Goal: Task Accomplishment & Management: Use online tool/utility

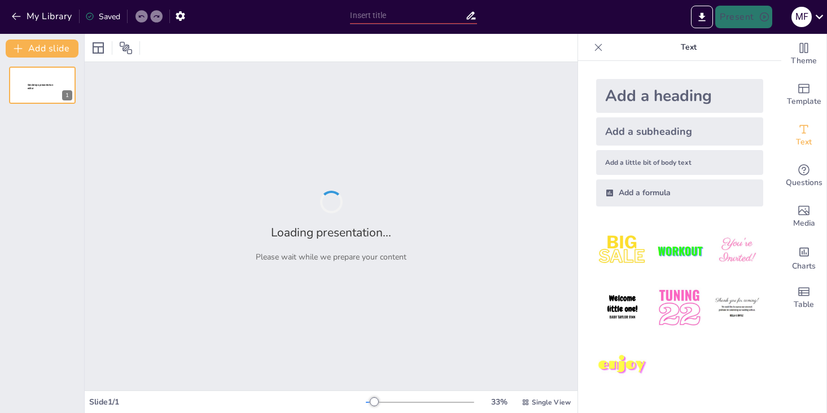
type input "AI агенты на практике: Демонстрация возможностей"
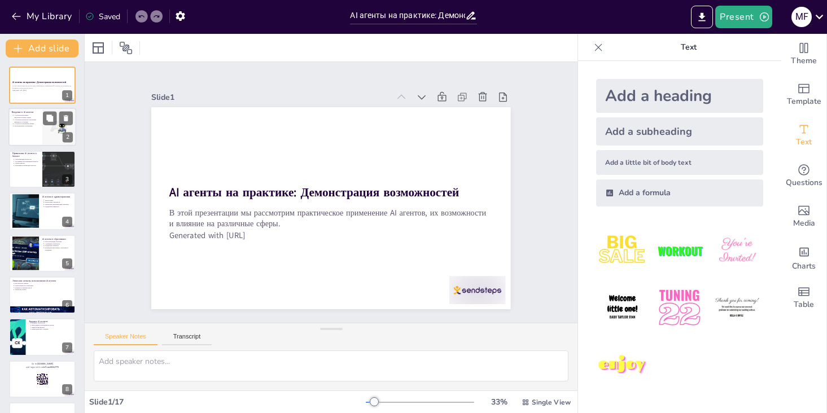
click at [30, 128] on div at bounding box center [42, 127] width 68 height 38
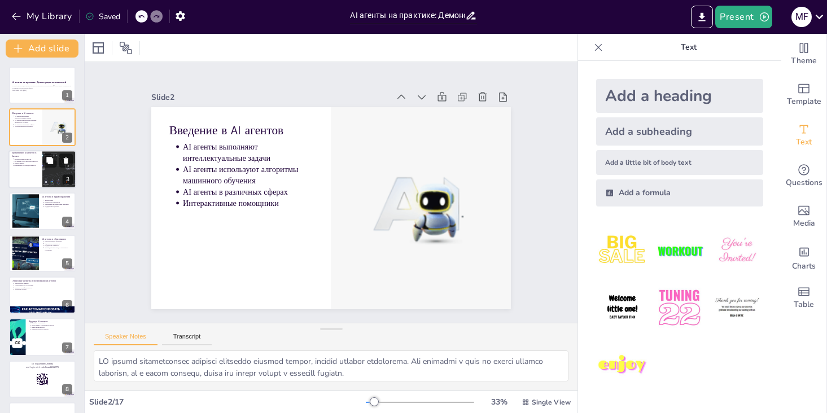
click at [18, 183] on div at bounding box center [42, 169] width 68 height 38
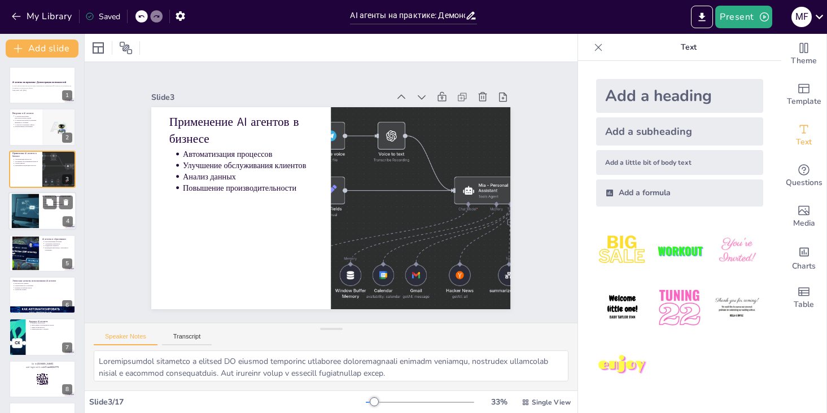
click at [28, 213] on div at bounding box center [25, 211] width 61 height 34
type textarea "LO ipsumd sitam consectetur adipisci elitsedd eiusmodtemp, incididunt utlaboree…"
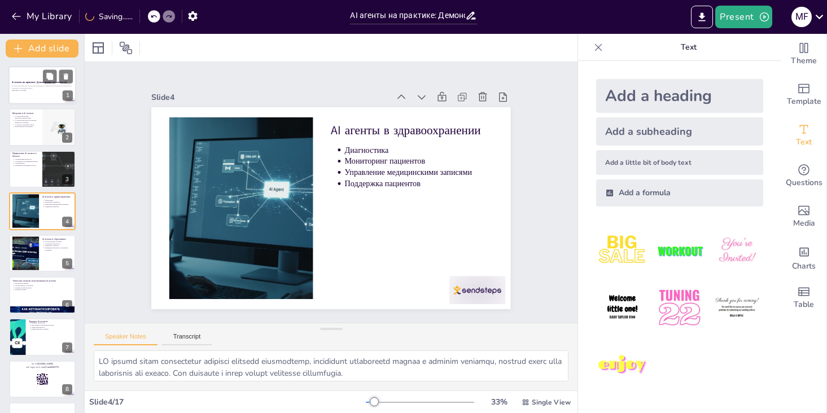
click at [34, 83] on strong "AI агенты на практике: Демонстрация возможностей" at bounding box center [39, 82] width 55 height 3
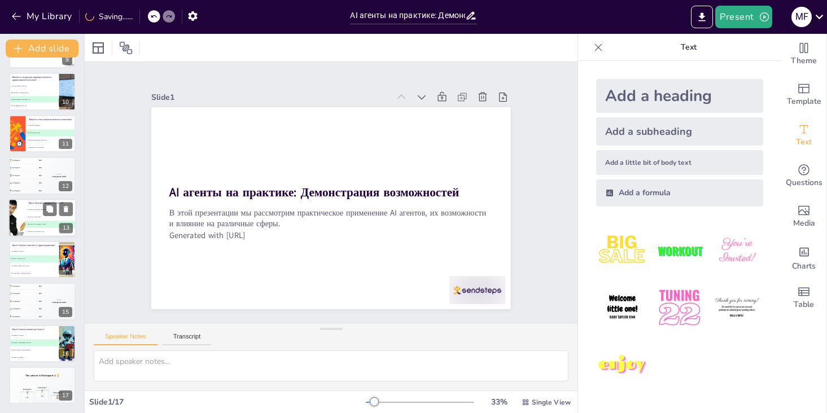
click at [37, 212] on li "A Уменьшение их использования" at bounding box center [50, 209] width 51 height 7
type textarea "Правильный ответ - "Развитие и интеграция в жизнь". Это было обсуждено на слайд…"
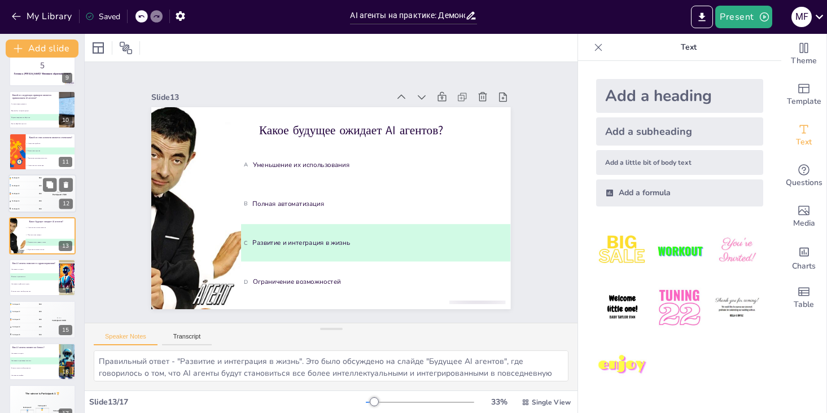
click at [20, 181] on div "🥇 Participant 1 500" at bounding box center [25, 177] width 34 height 7
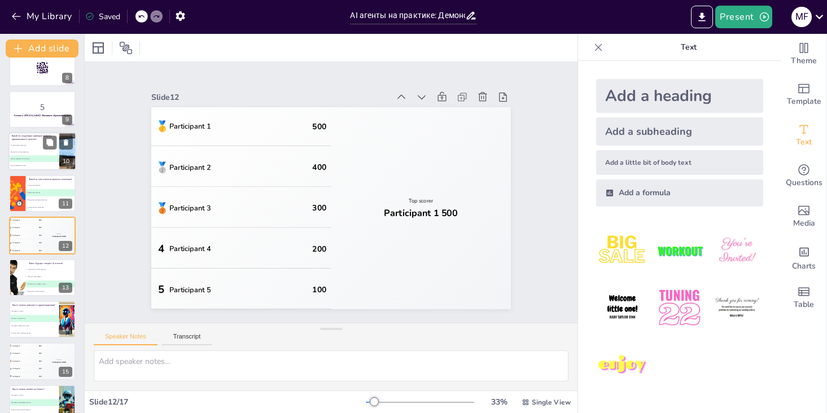
click at [23, 155] on li "B Ведение бухгалтерии вручную" at bounding box center [33, 152] width 51 height 7
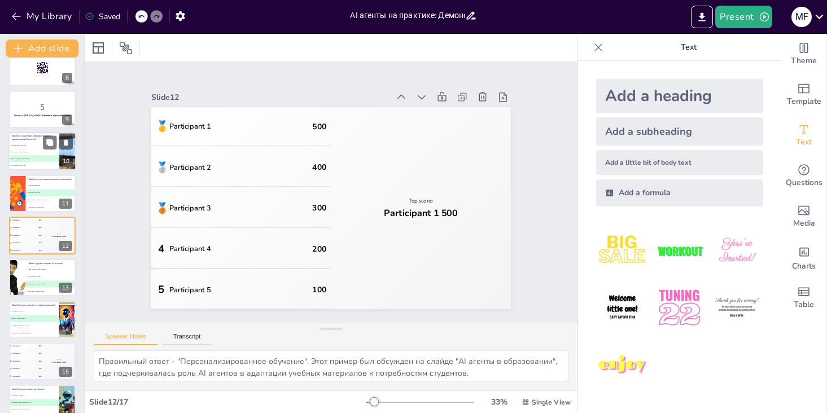
scroll to position [227, 0]
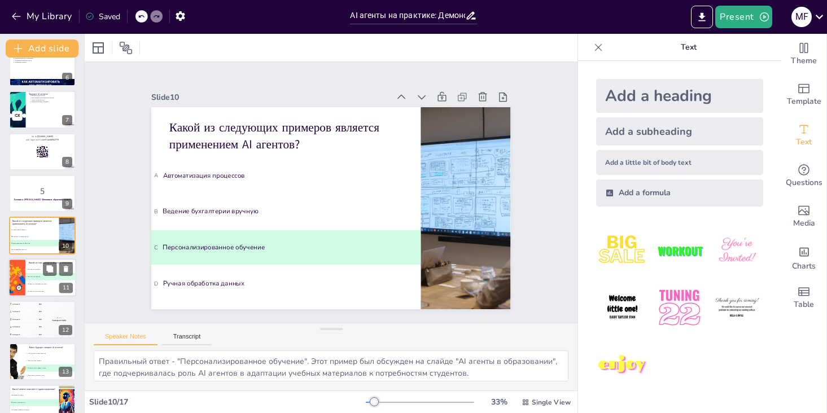
click at [37, 267] on li "A Увеличение прибыли" at bounding box center [50, 269] width 51 height 7
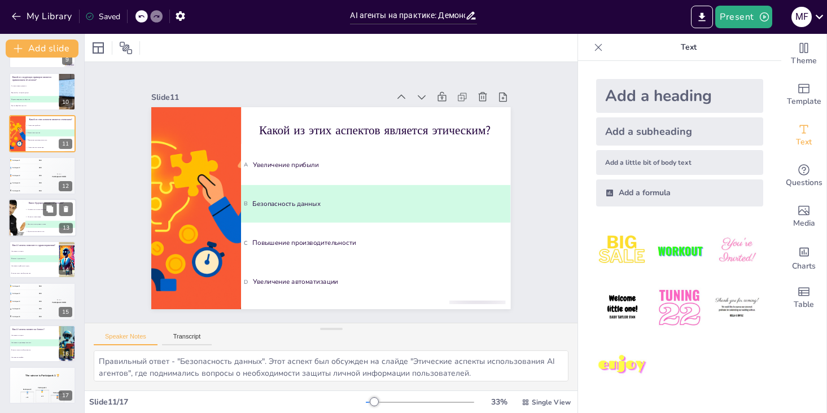
click at [32, 234] on li "D Ограничение возможностей" at bounding box center [50, 231] width 51 height 7
type textarea "Правильный ответ - "Развитие и интеграция в жизнь". Это было обсуждено на слайд…"
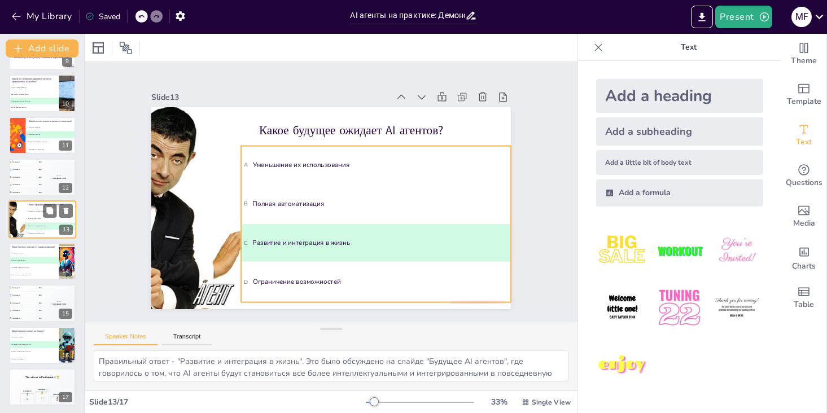
scroll to position [371, 0]
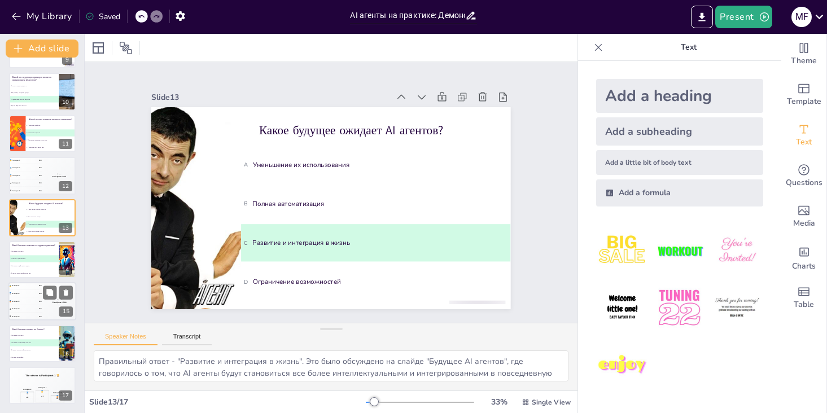
click at [33, 285] on div "🥇 Participant 1 500" at bounding box center [25, 286] width 34 height 7
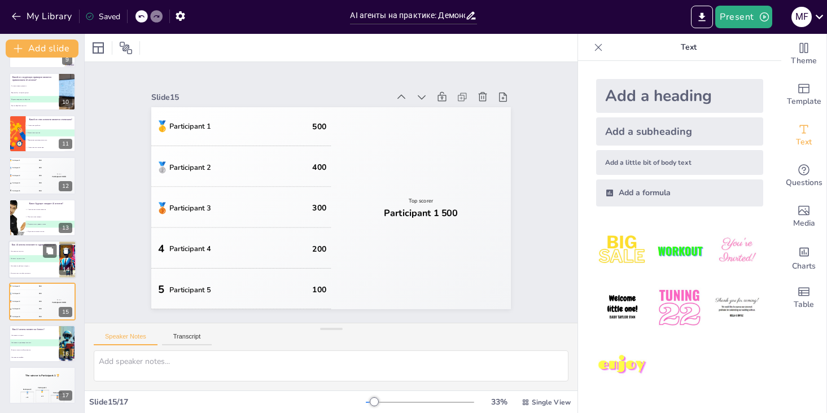
click at [30, 249] on li "A Увеличивают затраты" at bounding box center [33, 251] width 51 height 7
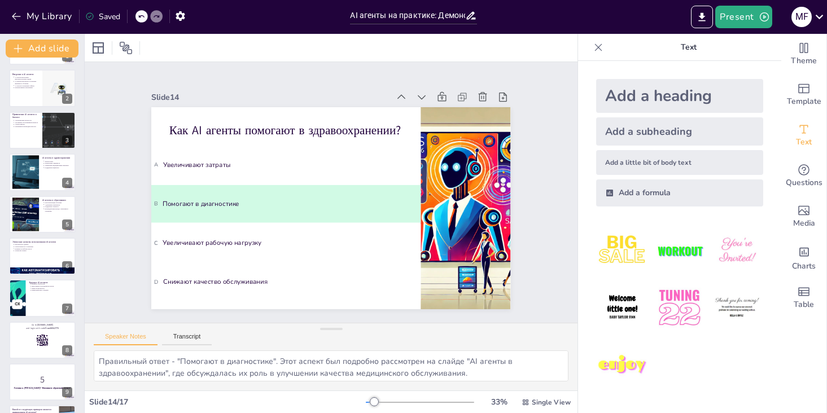
scroll to position [0, 0]
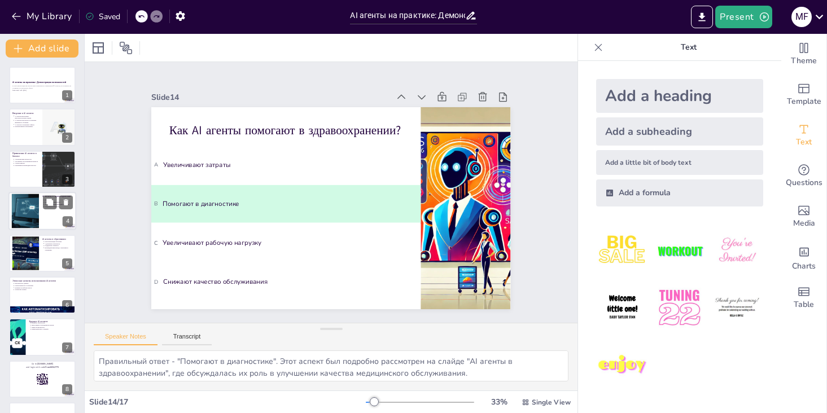
click at [35, 220] on div at bounding box center [25, 211] width 61 height 34
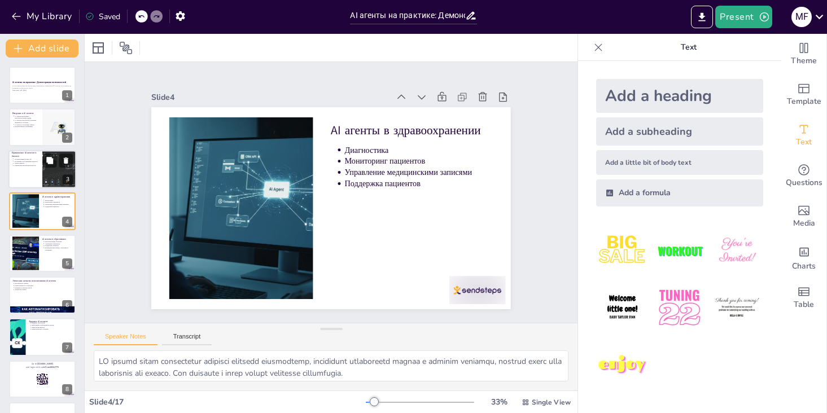
click at [30, 173] on div at bounding box center [42, 169] width 68 height 38
type textarea "Loremipsumdol sitametco a elitsed DO eiusmod temporinc utlaboree doloremagnaali…"
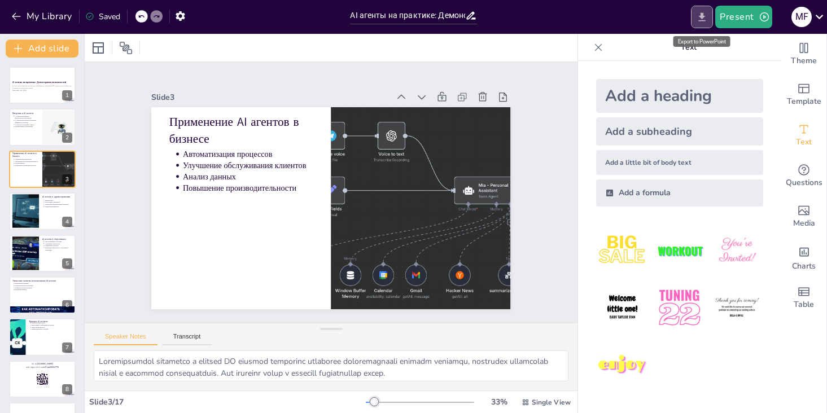
click at [708, 22] on icon "Export to PowerPoint" at bounding box center [702, 17] width 12 height 12
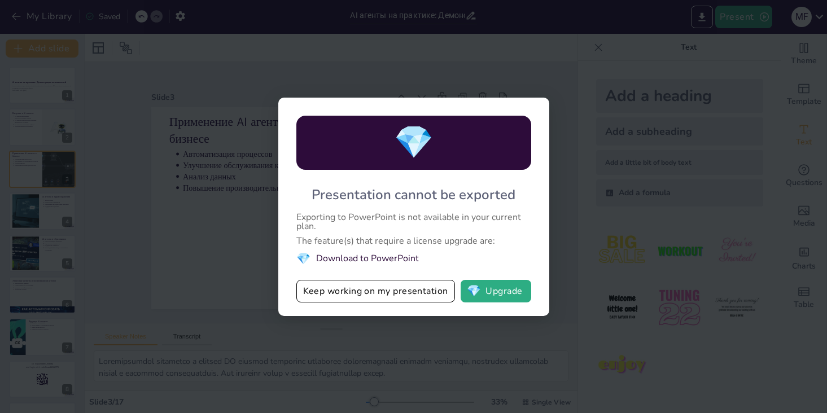
click at [610, 198] on div "💎 Presentation cannot be exported Exporting to PowerPoint is not available in y…" at bounding box center [413, 206] width 827 height 413
click at [586, 228] on div "💎 Presentation cannot be exported Exporting to PowerPoint is not available in y…" at bounding box center [413, 206] width 827 height 413
click at [786, 36] on div "💎 Presentation cannot be exported Exporting to PowerPoint is not available in y…" at bounding box center [413, 206] width 827 height 413
click at [334, 299] on button "Keep working on my presentation" at bounding box center [375, 291] width 159 height 23
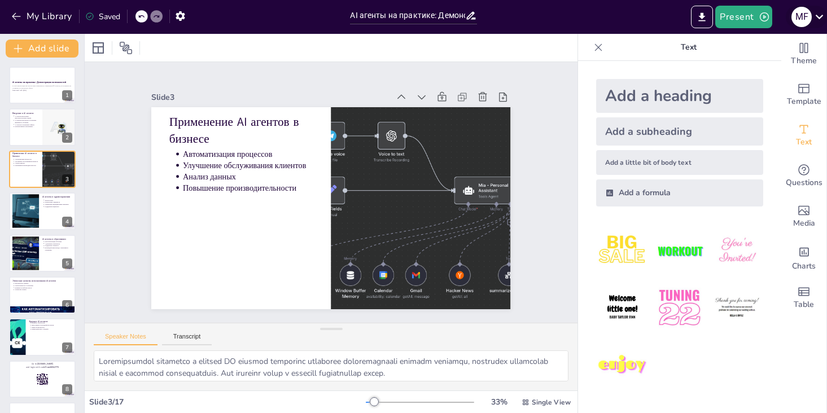
click at [819, 19] on icon at bounding box center [819, 16] width 15 height 15
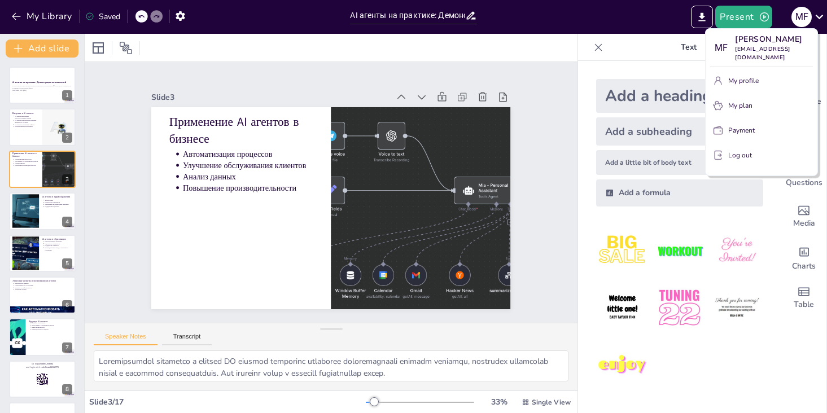
click at [484, 63] on div at bounding box center [413, 206] width 827 height 413
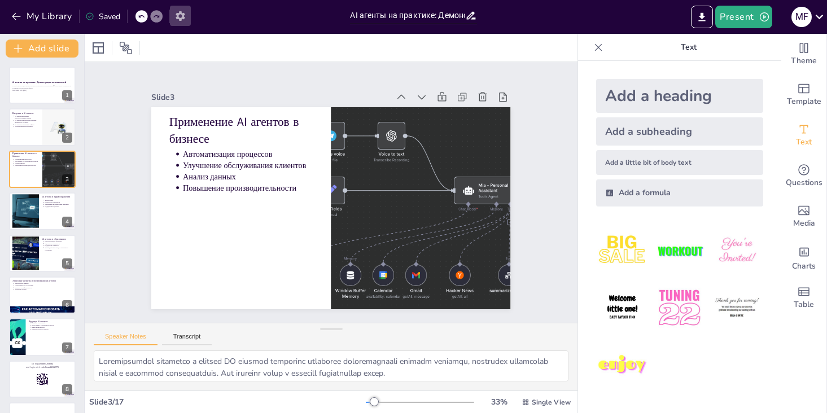
click at [184, 16] on icon "button" at bounding box center [180, 16] width 9 height 10
click at [746, 16] on button "Present" at bounding box center [743, 17] width 56 height 23
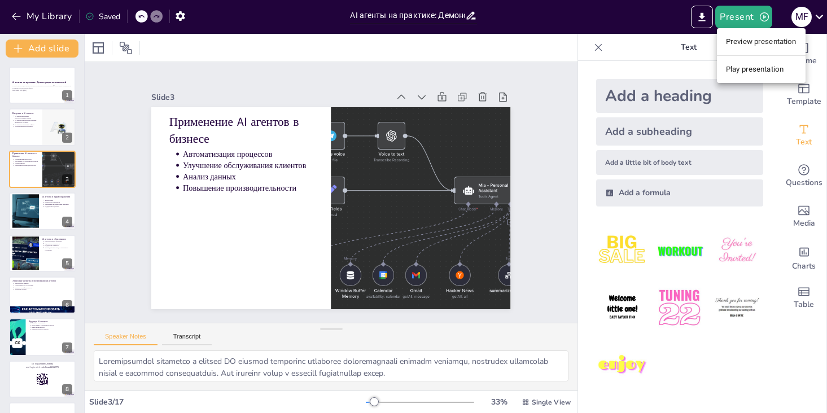
click at [549, 75] on div at bounding box center [413, 206] width 827 height 413
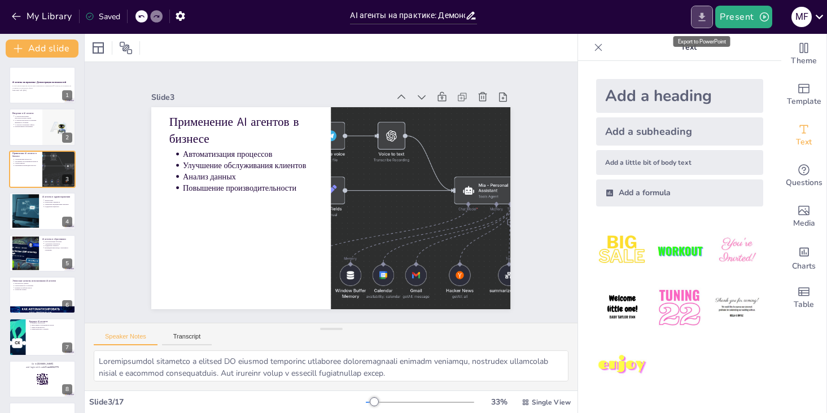
click at [703, 23] on button "Export to PowerPoint" at bounding box center [702, 17] width 22 height 23
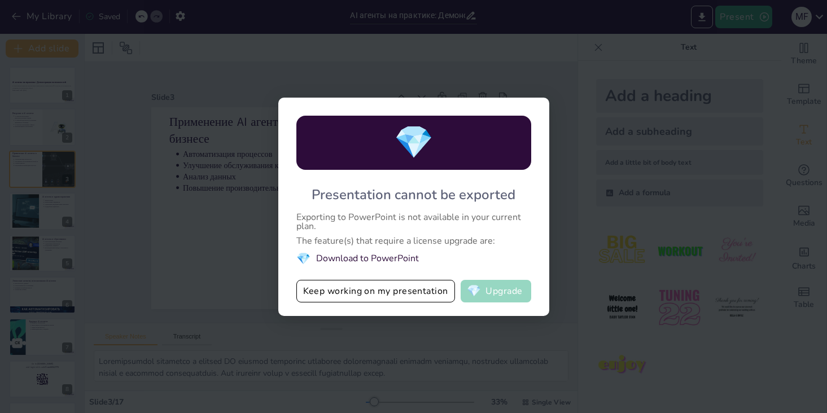
click at [484, 289] on button "💎 Upgrade" at bounding box center [495, 291] width 71 height 23
